Goal: Entertainment & Leisure: Consume media (video, audio)

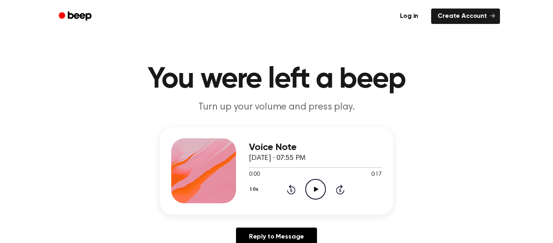
click at [324, 185] on icon "Play Audio" at bounding box center [315, 189] width 21 height 21
